Goal: Information Seeking & Learning: Check status

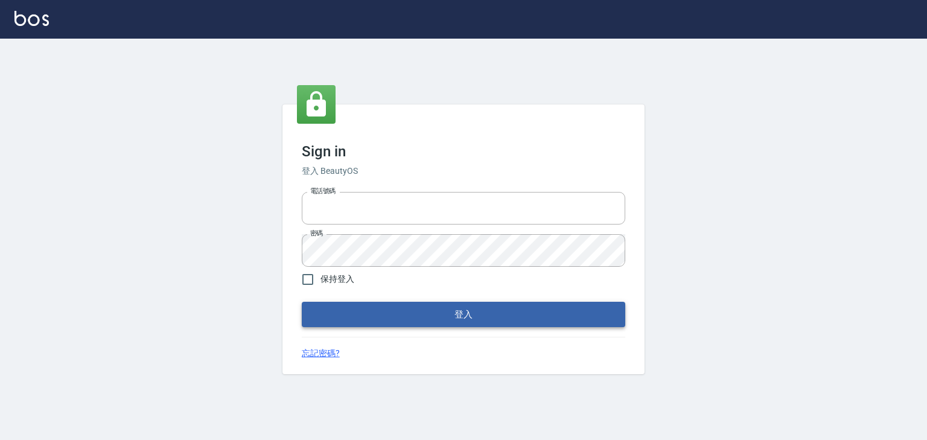
type input "0910967130"
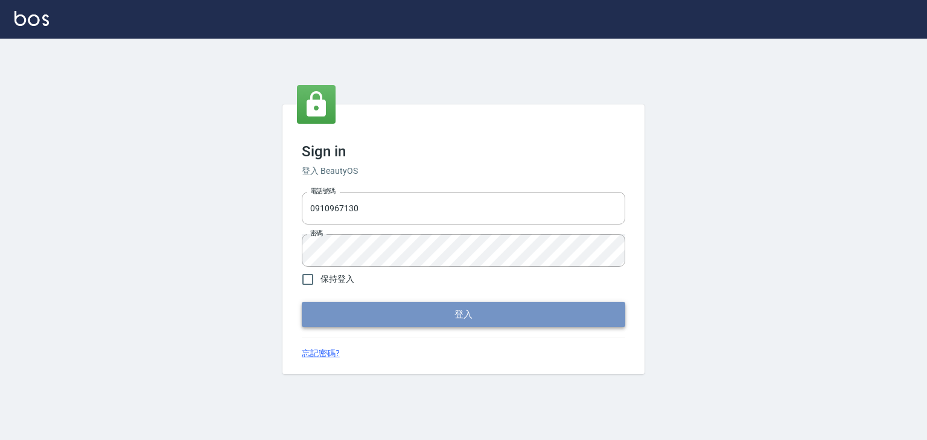
click at [439, 316] on button "登入" at bounding box center [463, 314] width 323 height 25
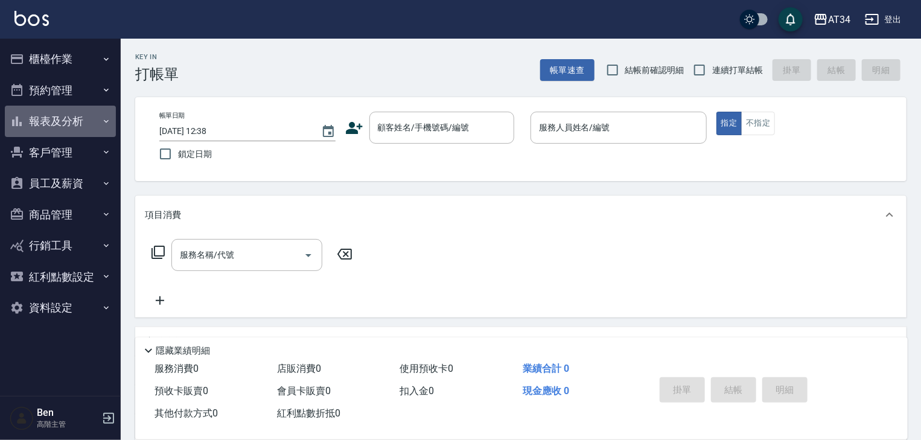
click at [59, 116] on button "報表及分析" at bounding box center [60, 121] width 111 height 31
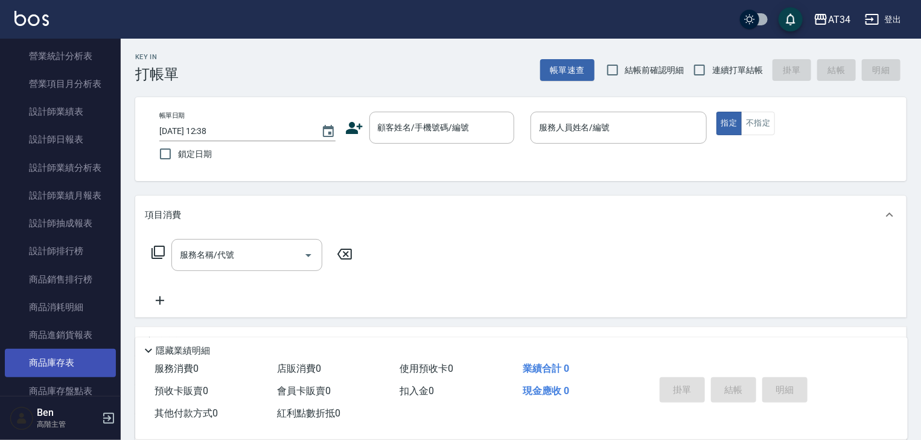
scroll to position [483, 0]
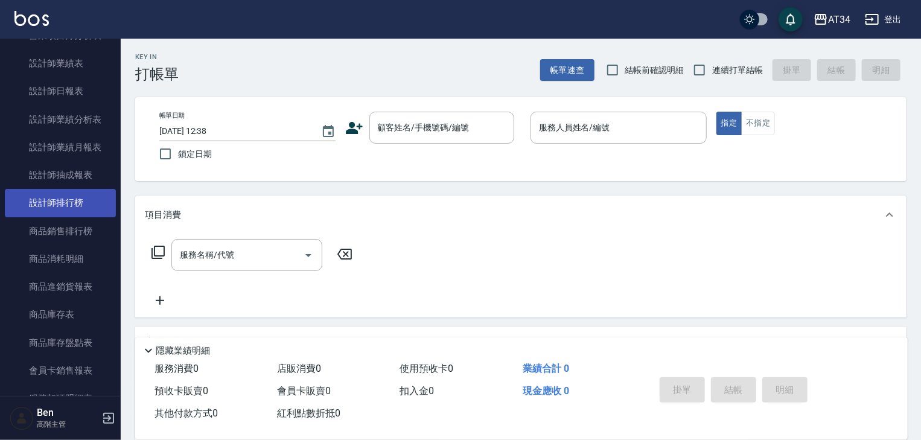
click at [66, 208] on link "設計師排行榜" at bounding box center [60, 203] width 111 height 28
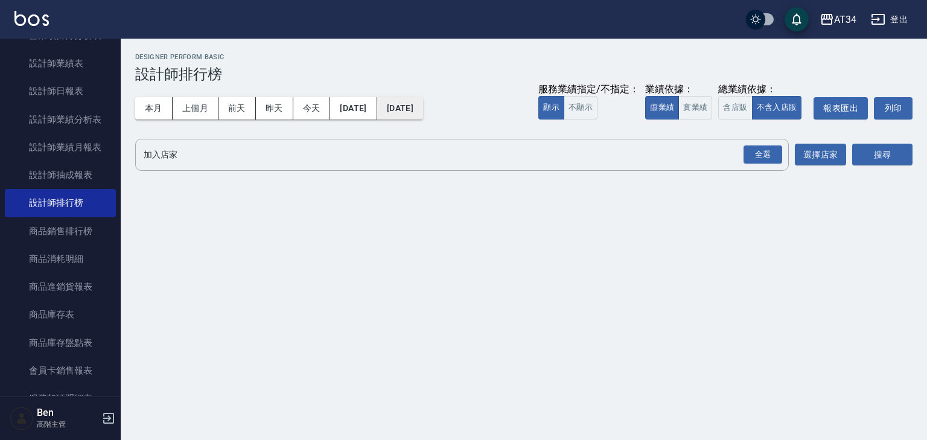
click at [423, 108] on button "[DATE]" at bounding box center [400, 108] width 46 height 22
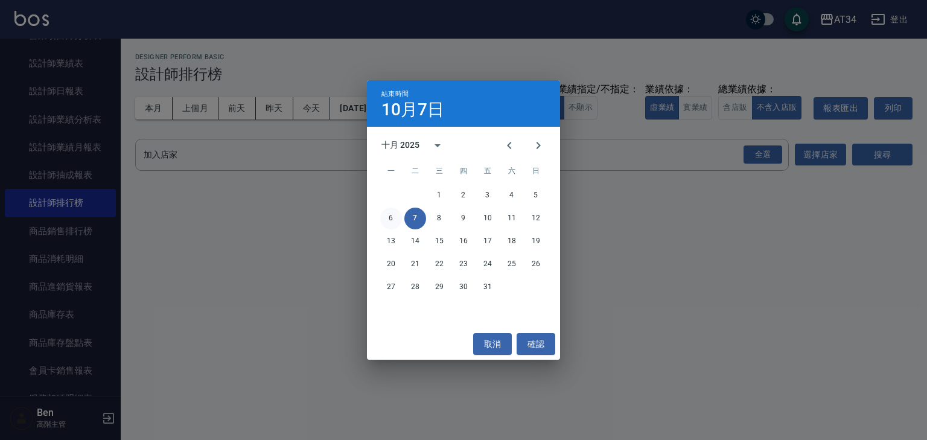
click at [393, 212] on button "6" at bounding box center [391, 219] width 22 height 22
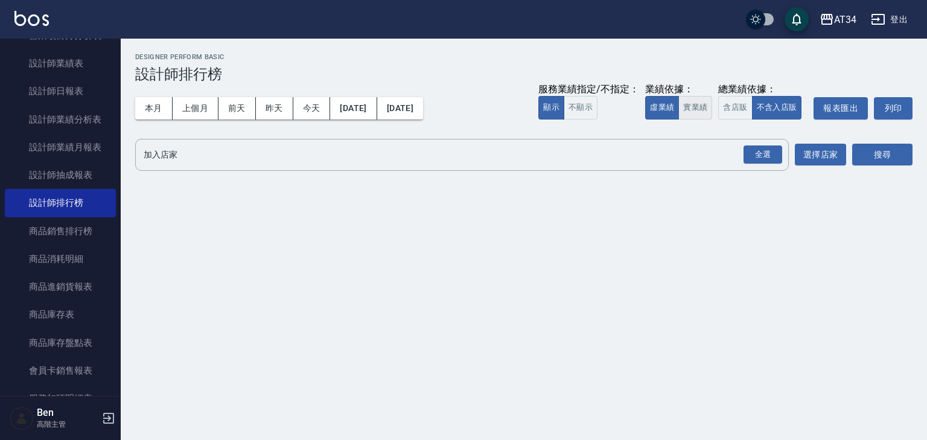
click at [698, 110] on button "實業績" at bounding box center [695, 108] width 34 height 24
click at [834, 153] on button "選擇店家" at bounding box center [819, 155] width 51 height 22
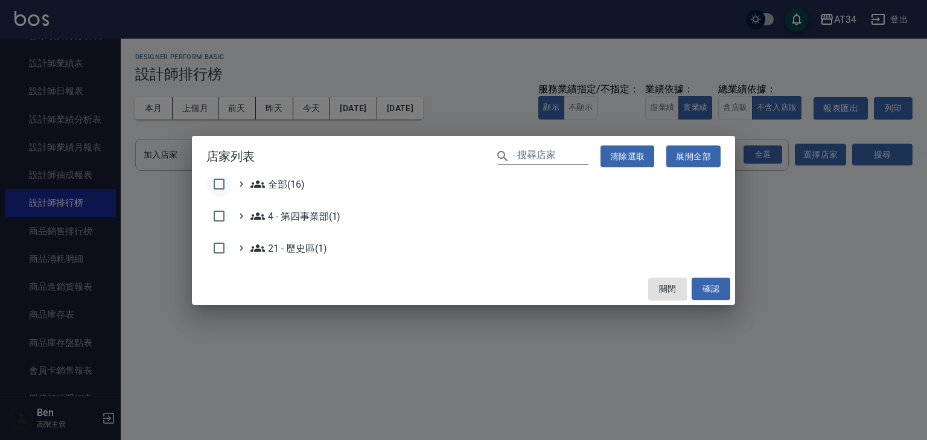
click at [223, 185] on input "checkbox" at bounding box center [218, 183] width 25 height 25
checkbox input "true"
click at [716, 290] on button "確認" at bounding box center [710, 288] width 39 height 22
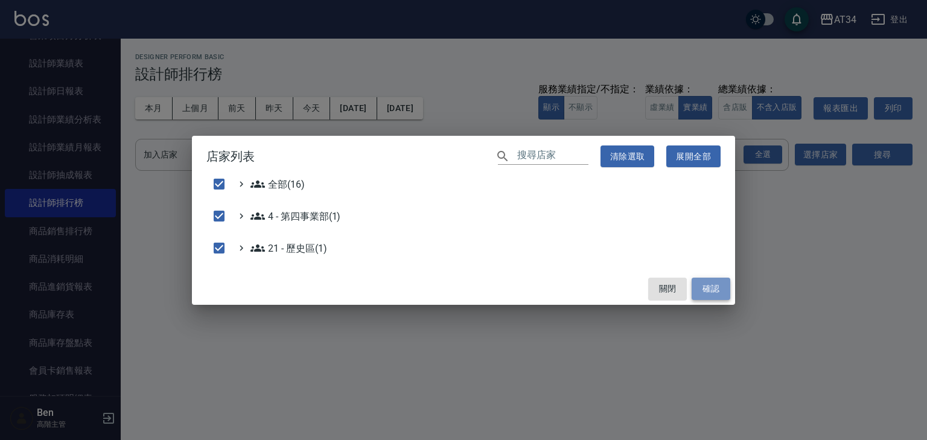
checkbox input "false"
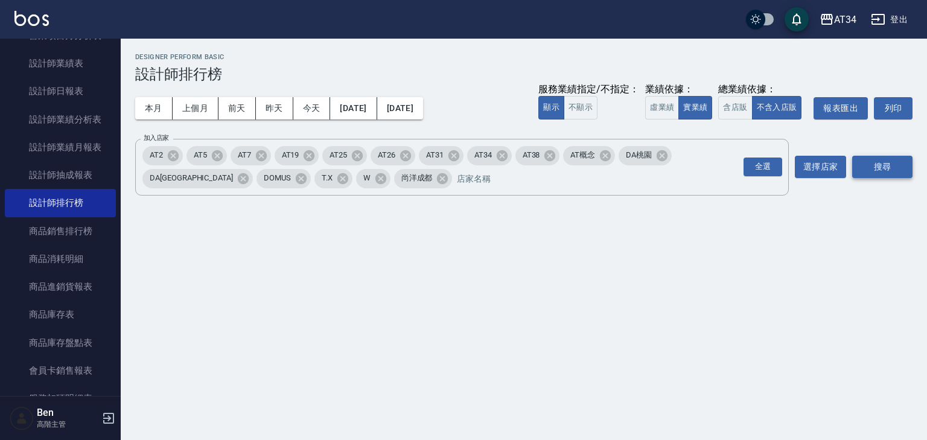
click at [870, 171] on button "搜尋" at bounding box center [882, 167] width 60 height 22
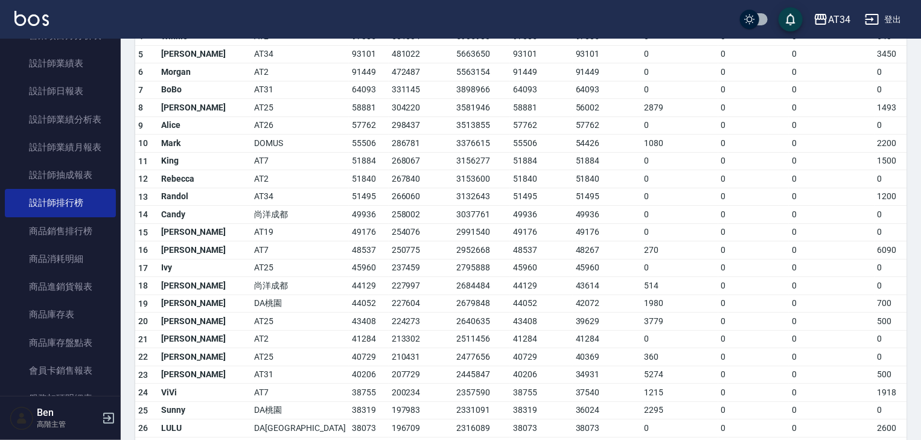
scroll to position [338, 0]
